Goal: Navigation & Orientation: Understand site structure

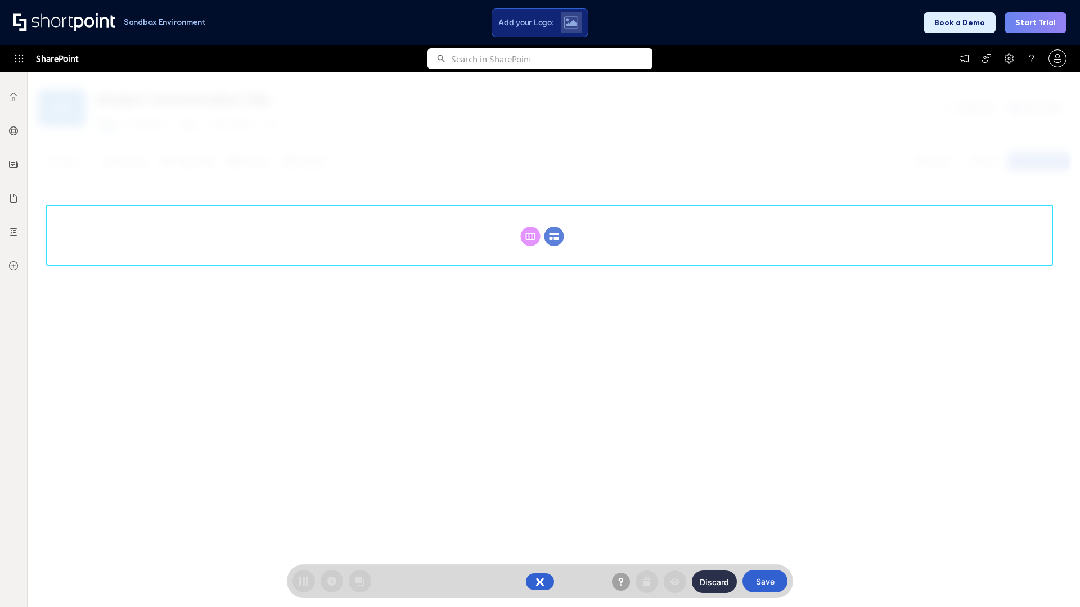
scroll to position [155, 0]
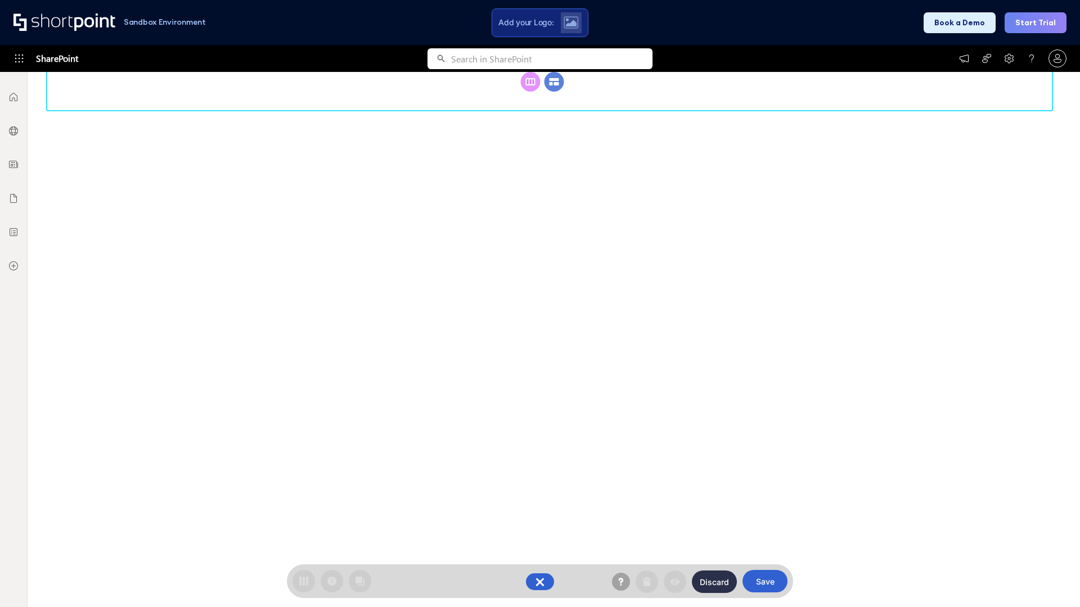
click at [554, 92] on circle at bounding box center [554, 82] width 20 height 20
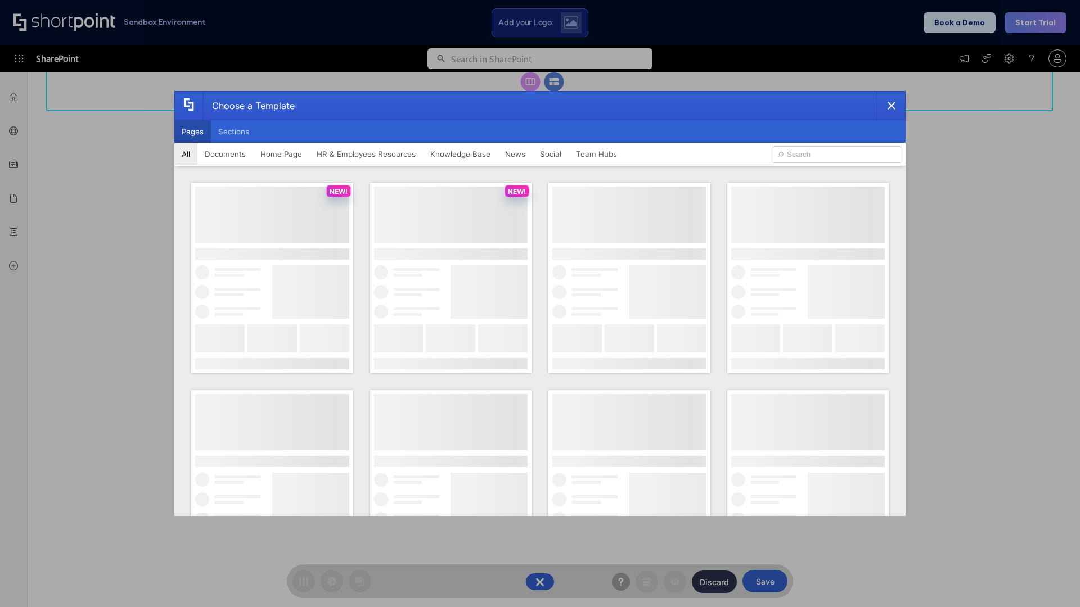
scroll to position [0, 0]
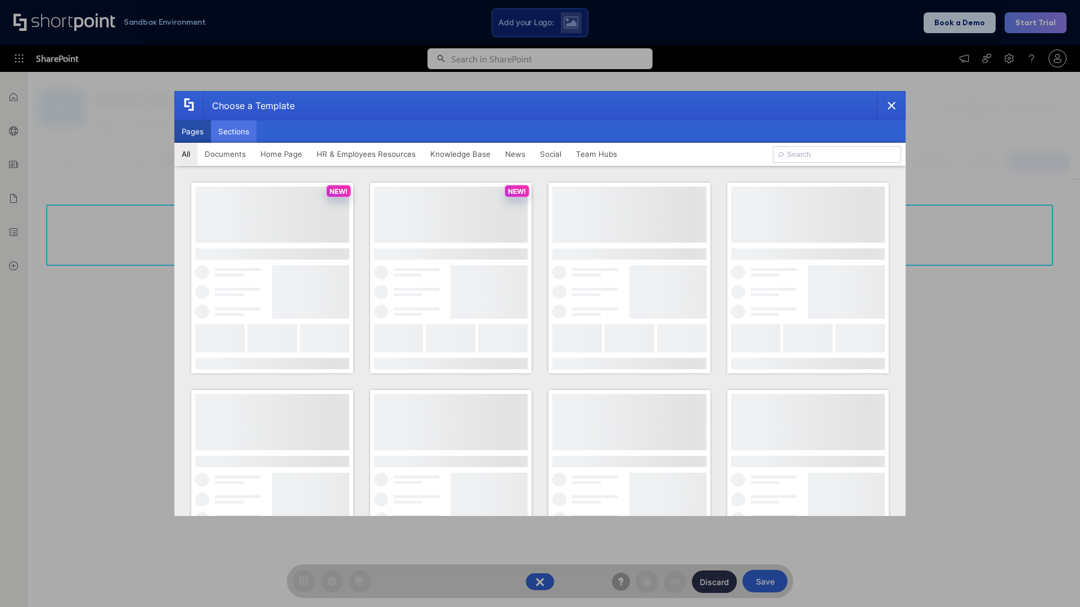
click at [233, 132] on button "Sections" at bounding box center [234, 131] width 46 height 22
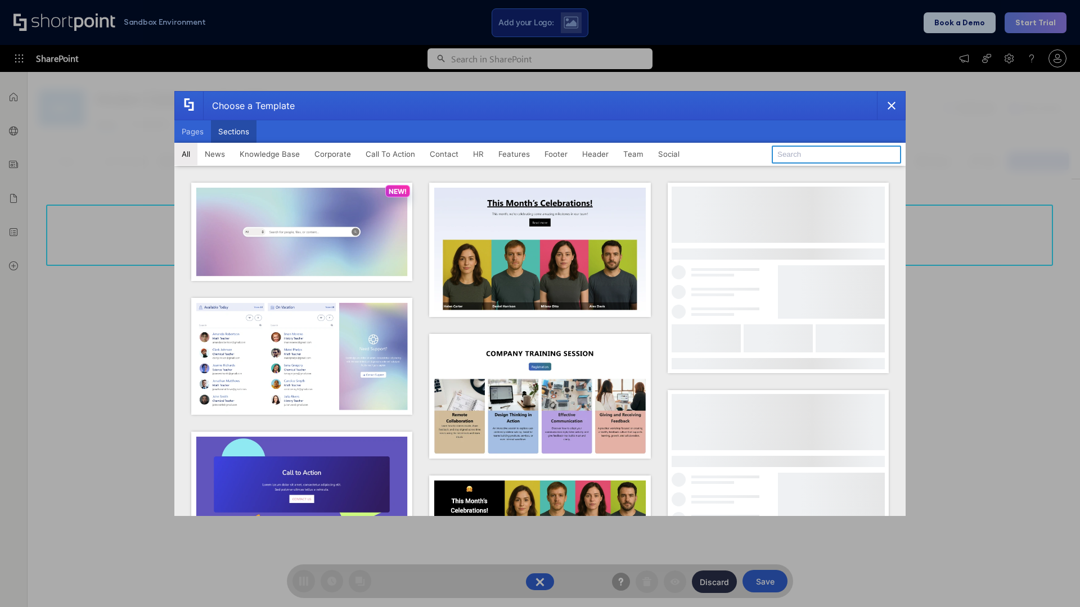
type input "Footer 3"
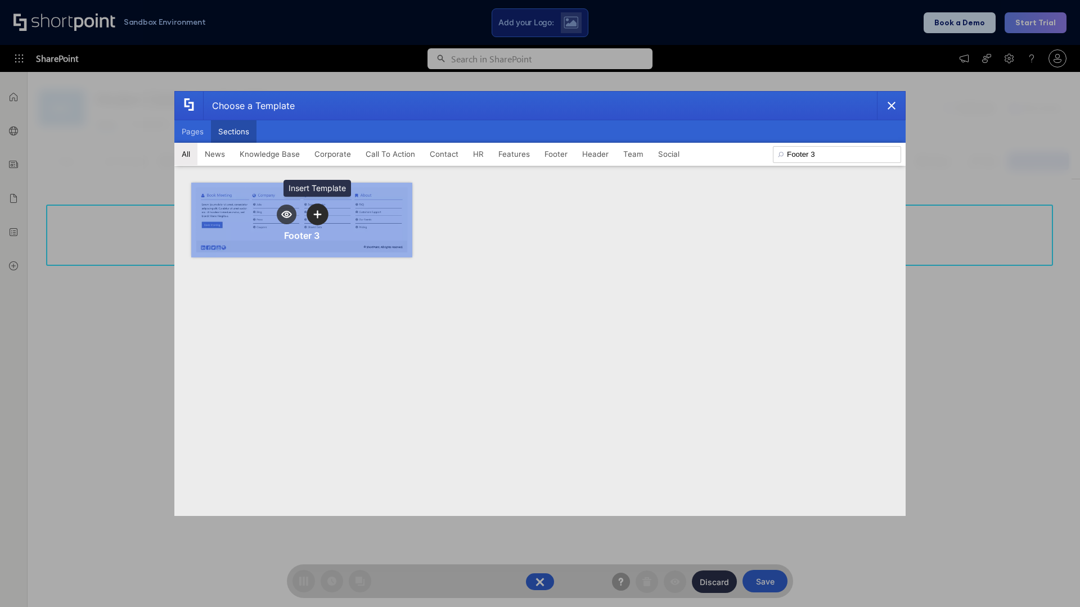
click at [317, 214] on icon "template selector" at bounding box center [317, 214] width 8 height 8
